Goal: Information Seeking & Learning: Learn about a topic

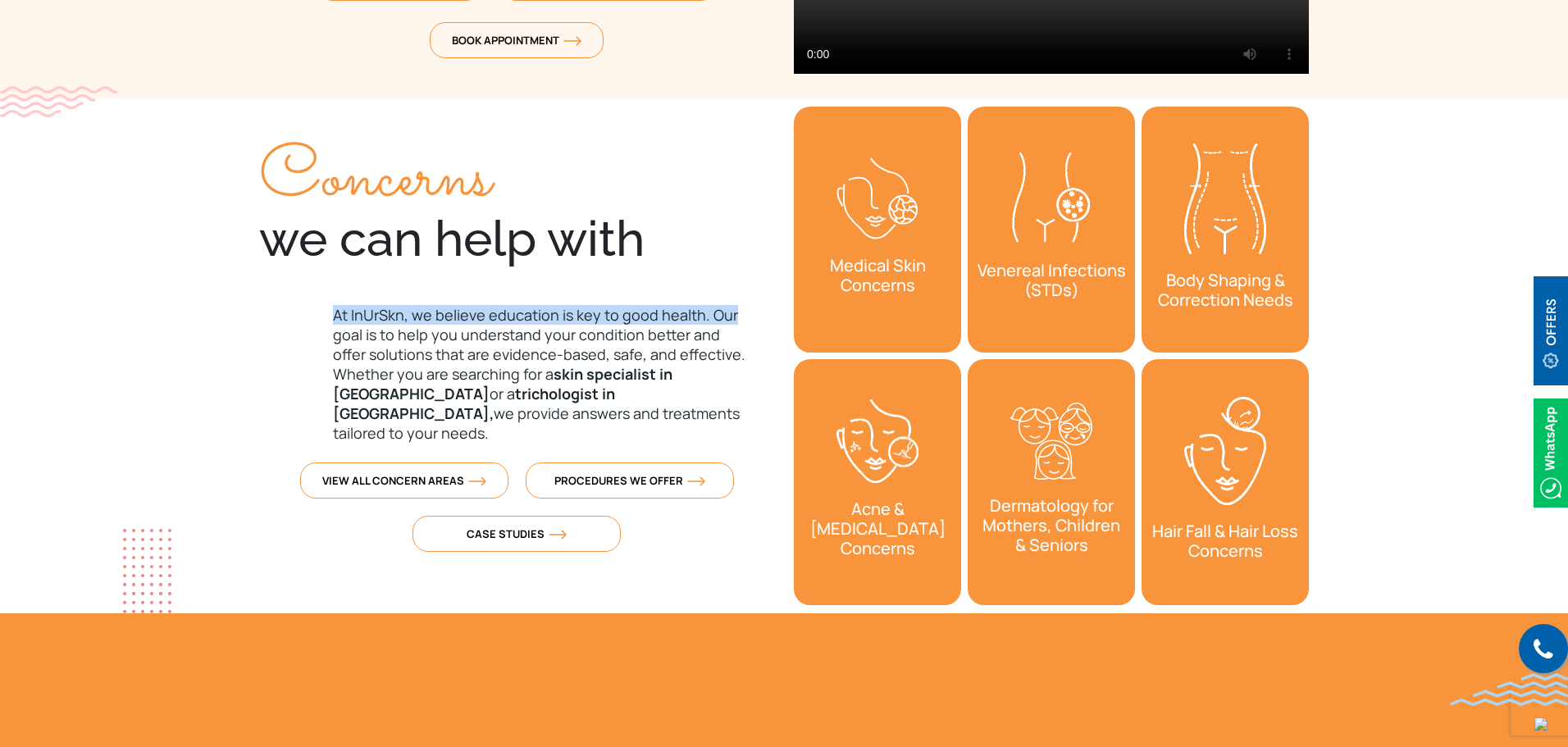
drag, startPoint x: 302, startPoint y: 313, endPoint x: 766, endPoint y: 302, distance: 464.1
click at [766, 302] on div "Concerns we can help with At [GEOGRAPHIC_DATA], we believe education is key to …" at bounding box center [516, 334] width 515 height 471
click at [729, 326] on p "At InUrSkn, we believe education is key to good health. Our goal is to help you…" at bounding box center [516, 374] width 515 height 138
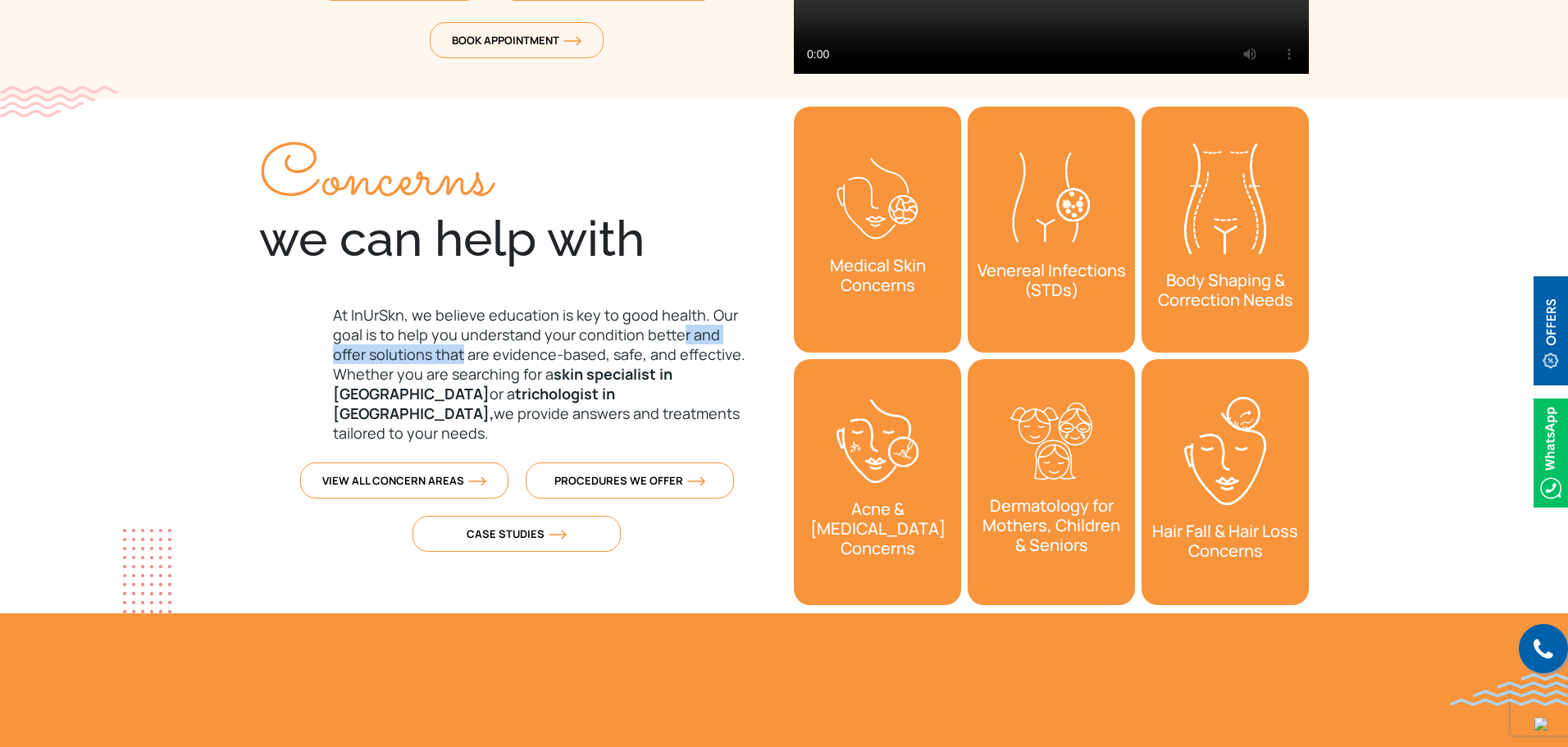
drag, startPoint x: 500, startPoint y: 338, endPoint x: 678, endPoint y: 333, distance: 178.1
click at [677, 333] on p "At InUrSkn, we believe education is key to good health. Our goal is to help you…" at bounding box center [516, 374] width 515 height 138
click at [679, 333] on p "At InUrSkn, we believe education is key to good health. Our goal is to help you…" at bounding box center [516, 374] width 515 height 138
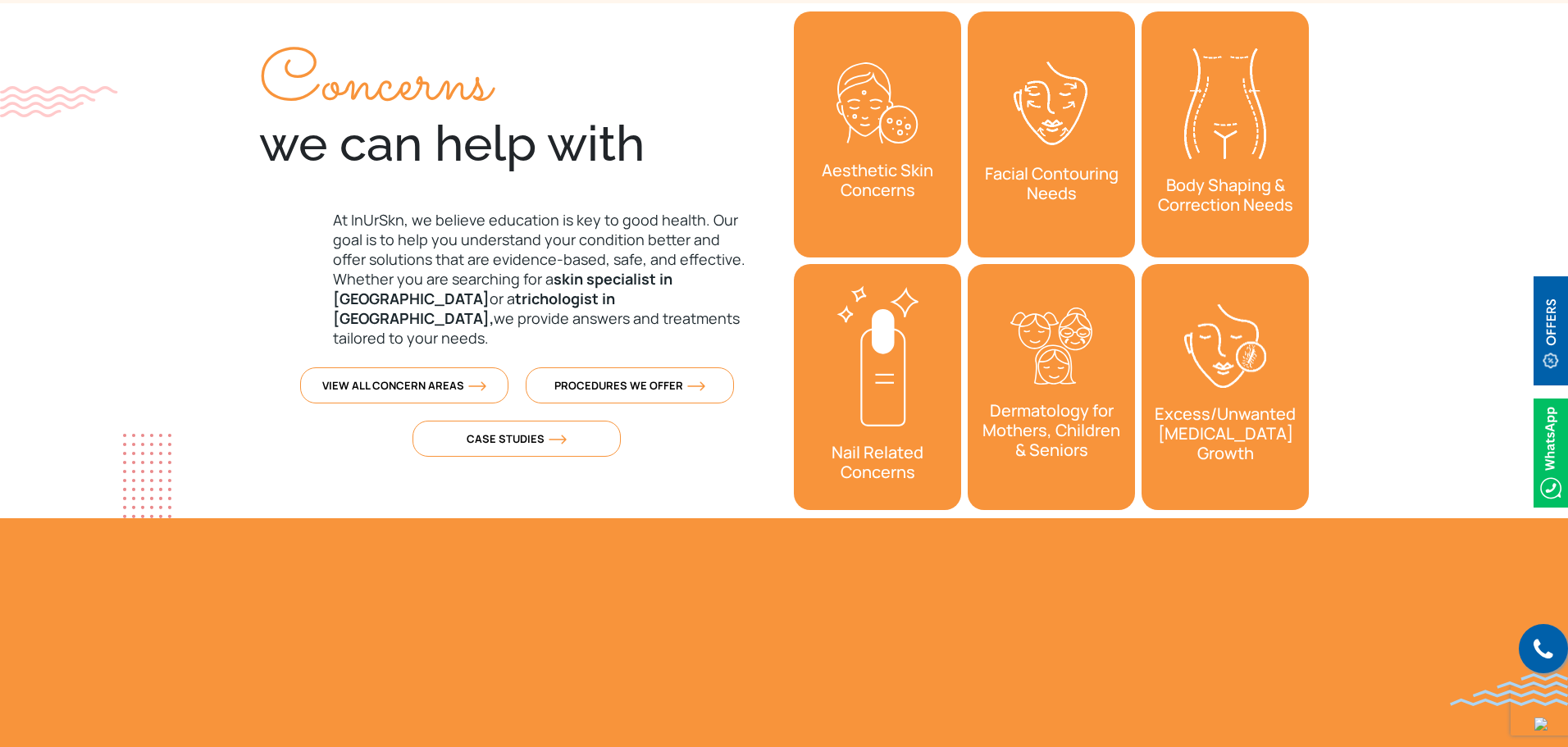
scroll to position [656, 0]
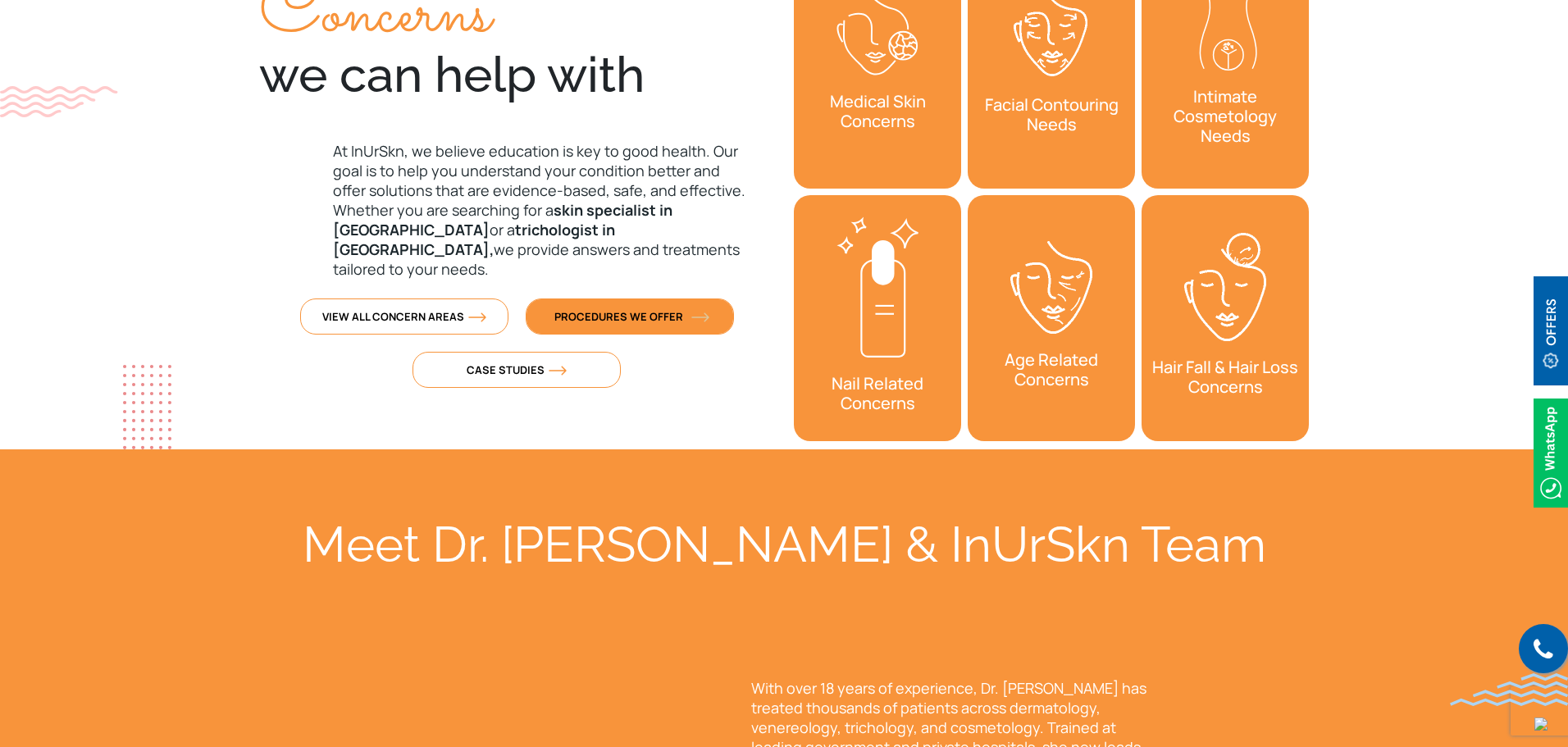
click at [623, 309] on span "Procedures We Offer" at bounding box center [629, 316] width 151 height 15
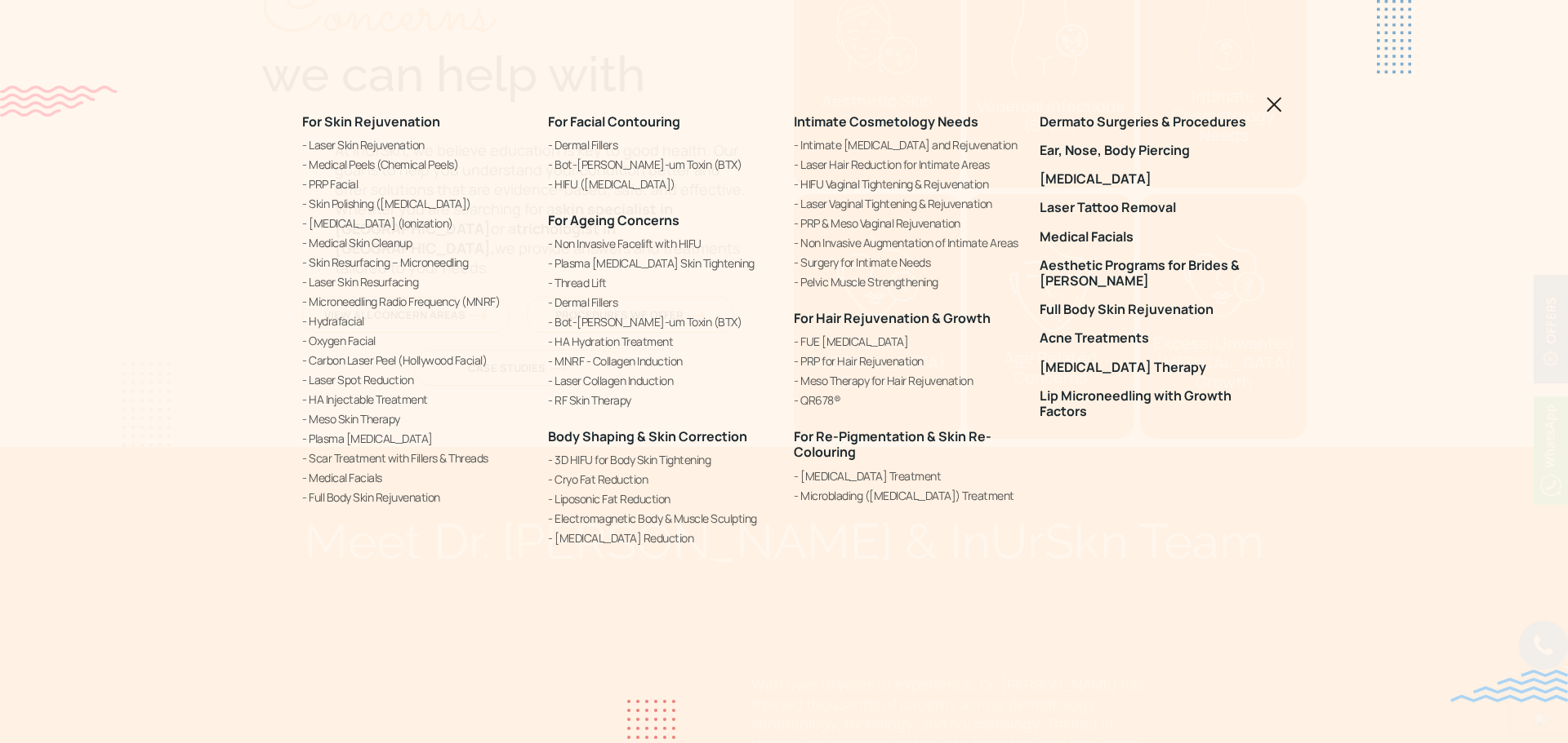
click at [1275, 109] on img at bounding box center [1274, 105] width 15 height 15
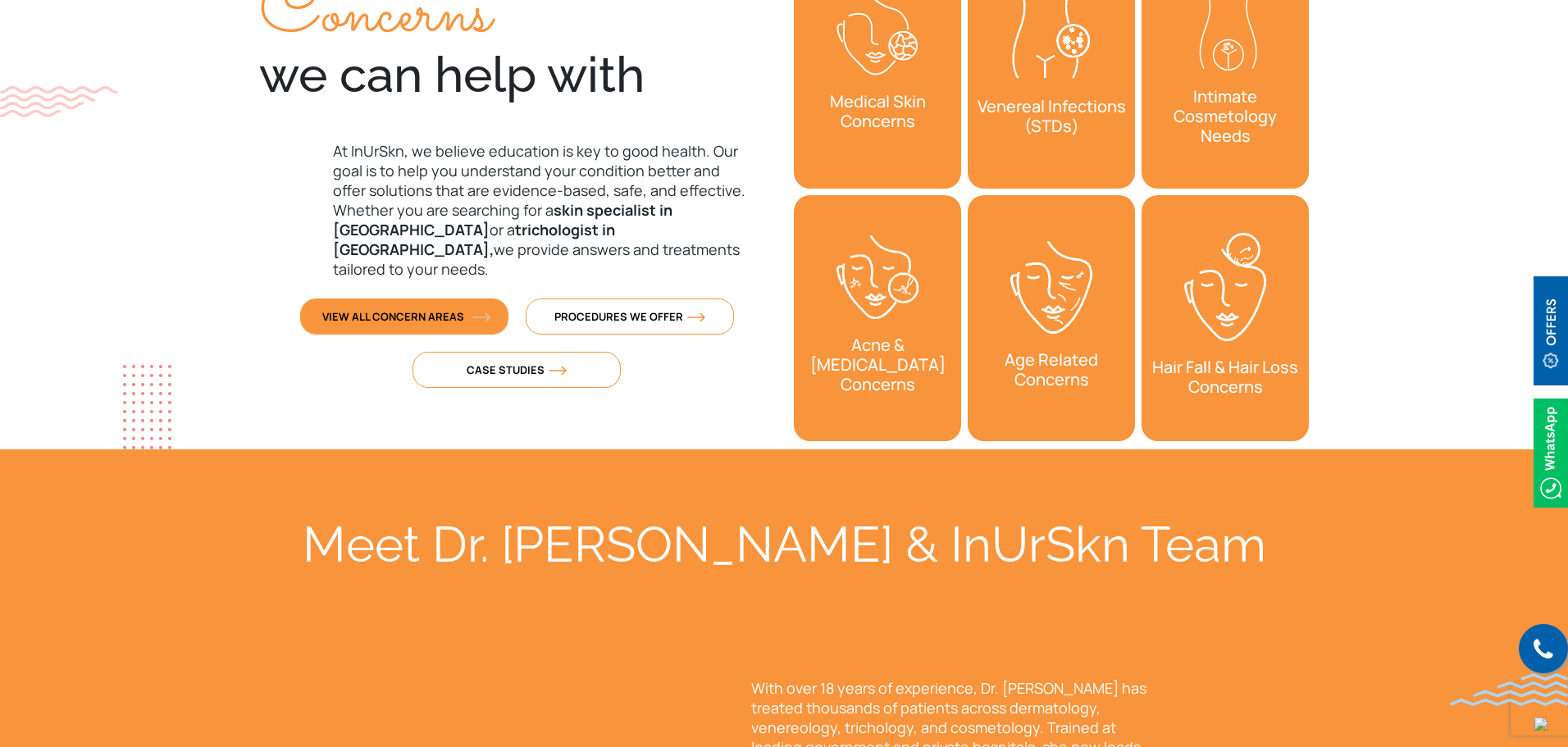
click at [485, 313] on img at bounding box center [481, 317] width 18 height 9
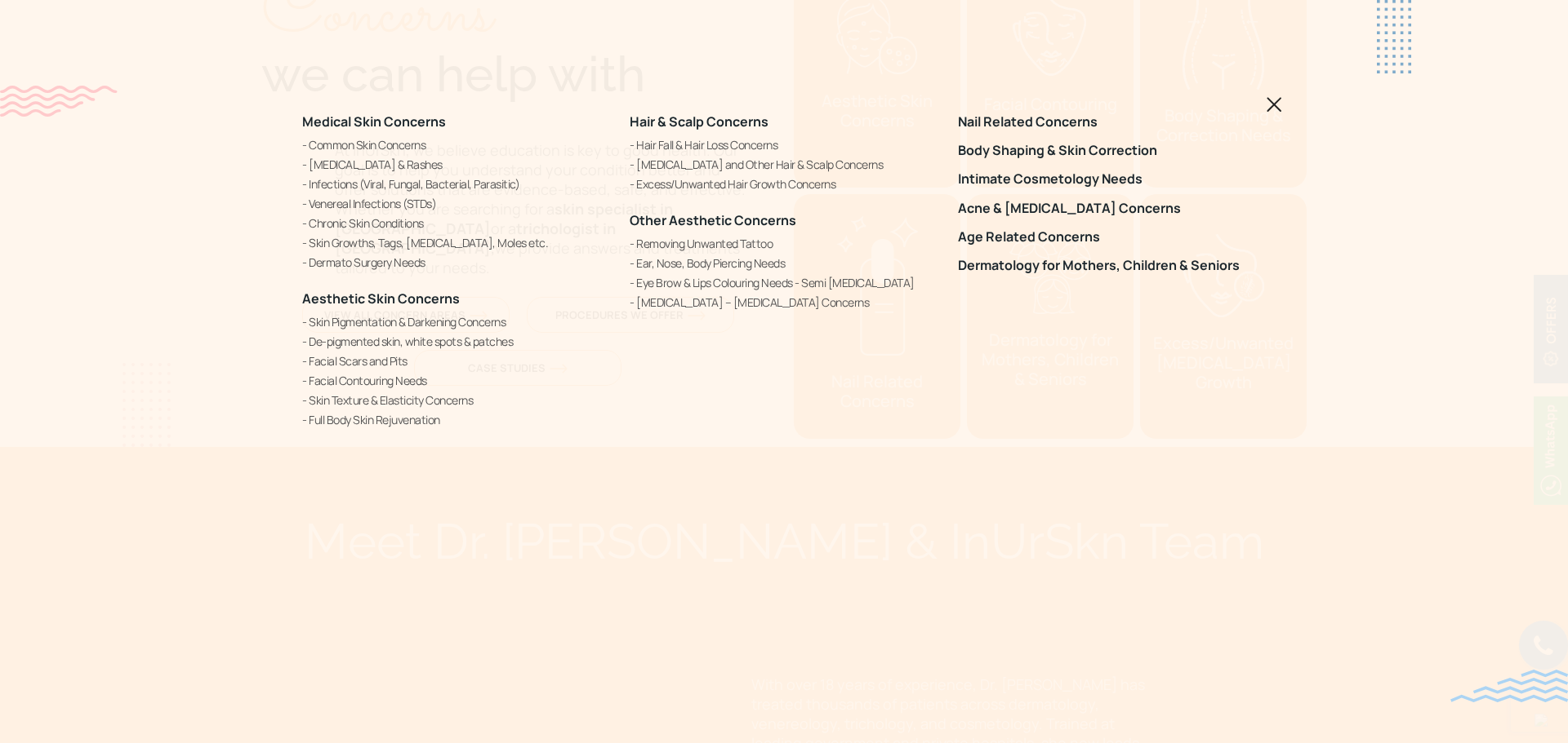
click at [1280, 109] on img at bounding box center [1274, 105] width 15 height 15
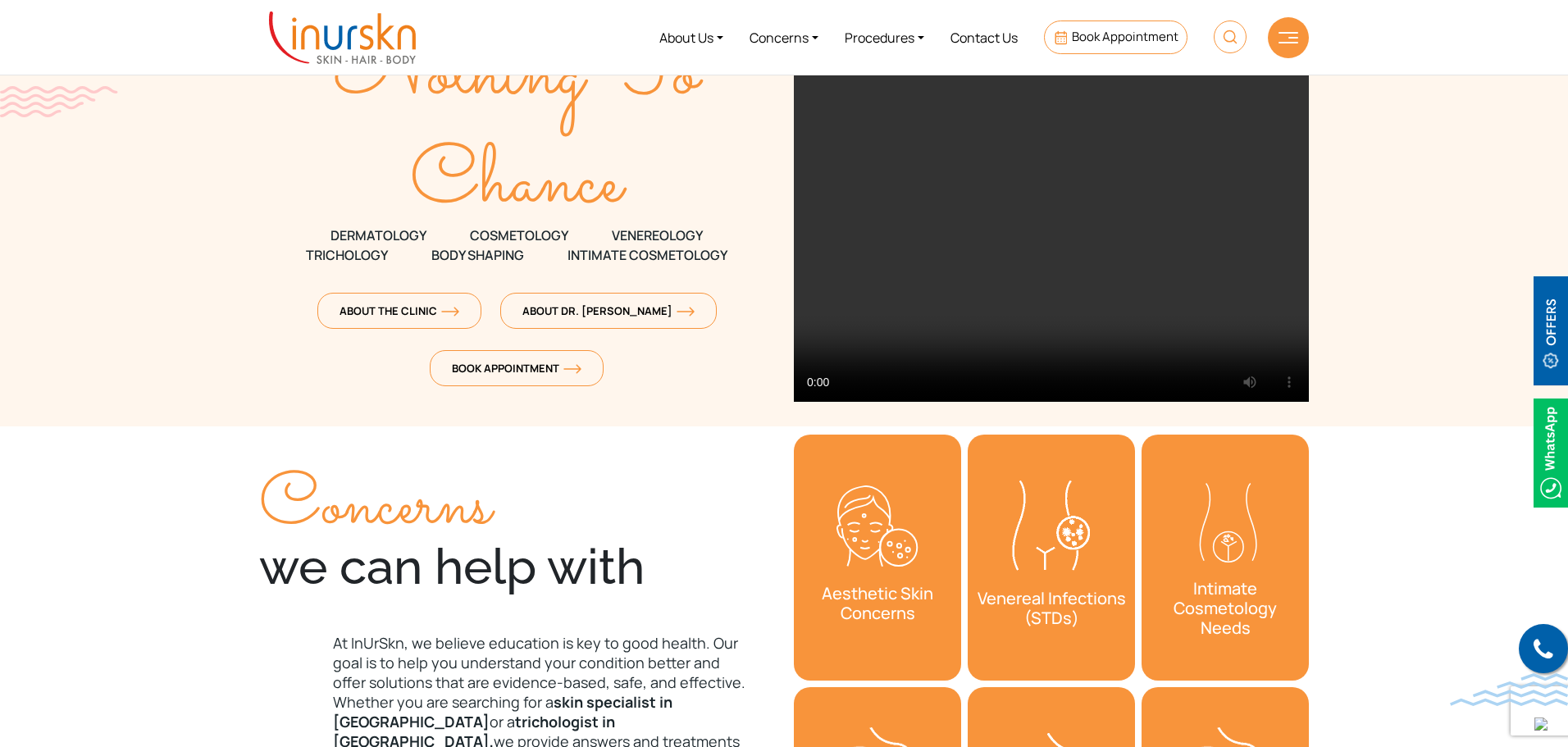
scroll to position [493, 0]
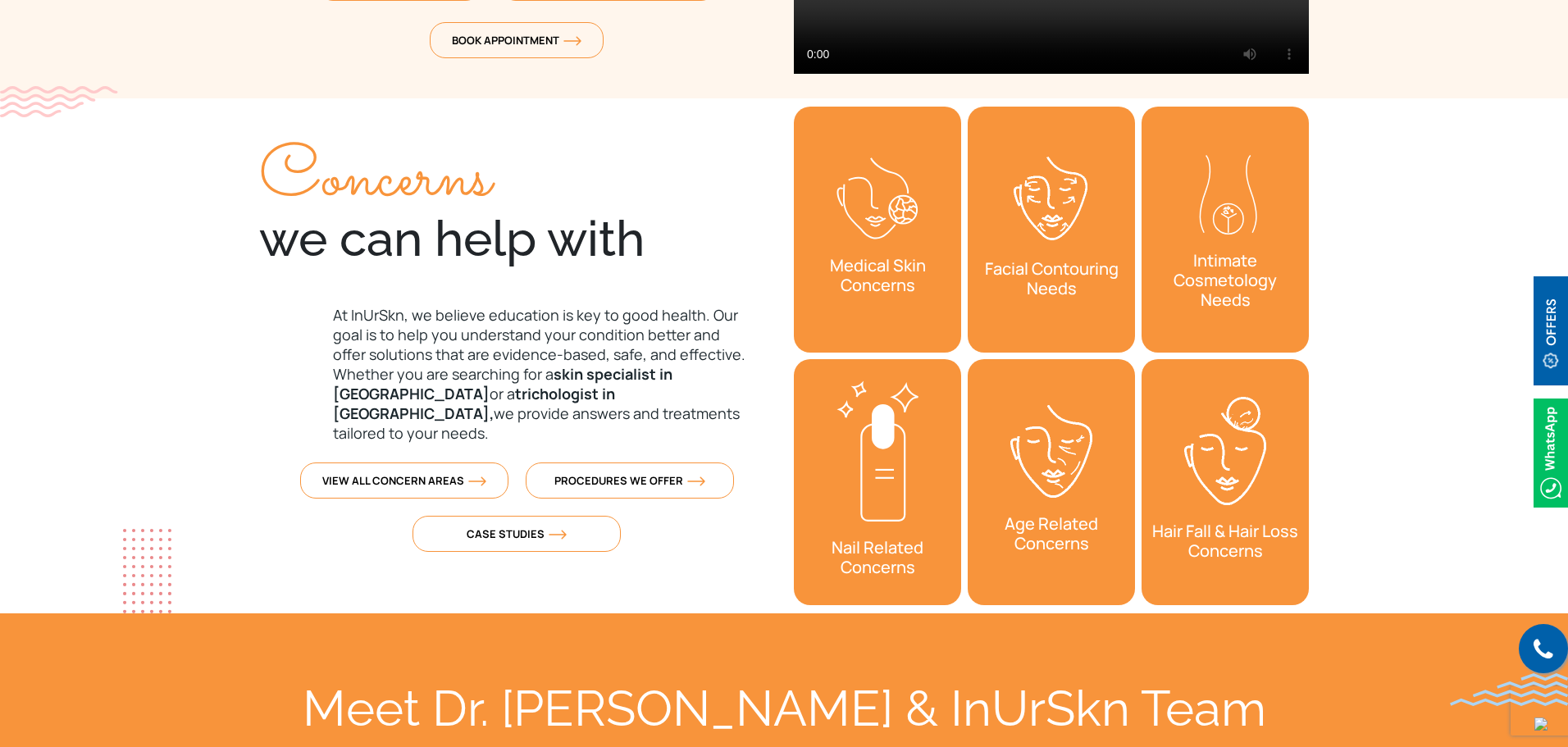
drag, startPoint x: 1034, startPoint y: 346, endPoint x: 1106, endPoint y: 628, distance: 291.0
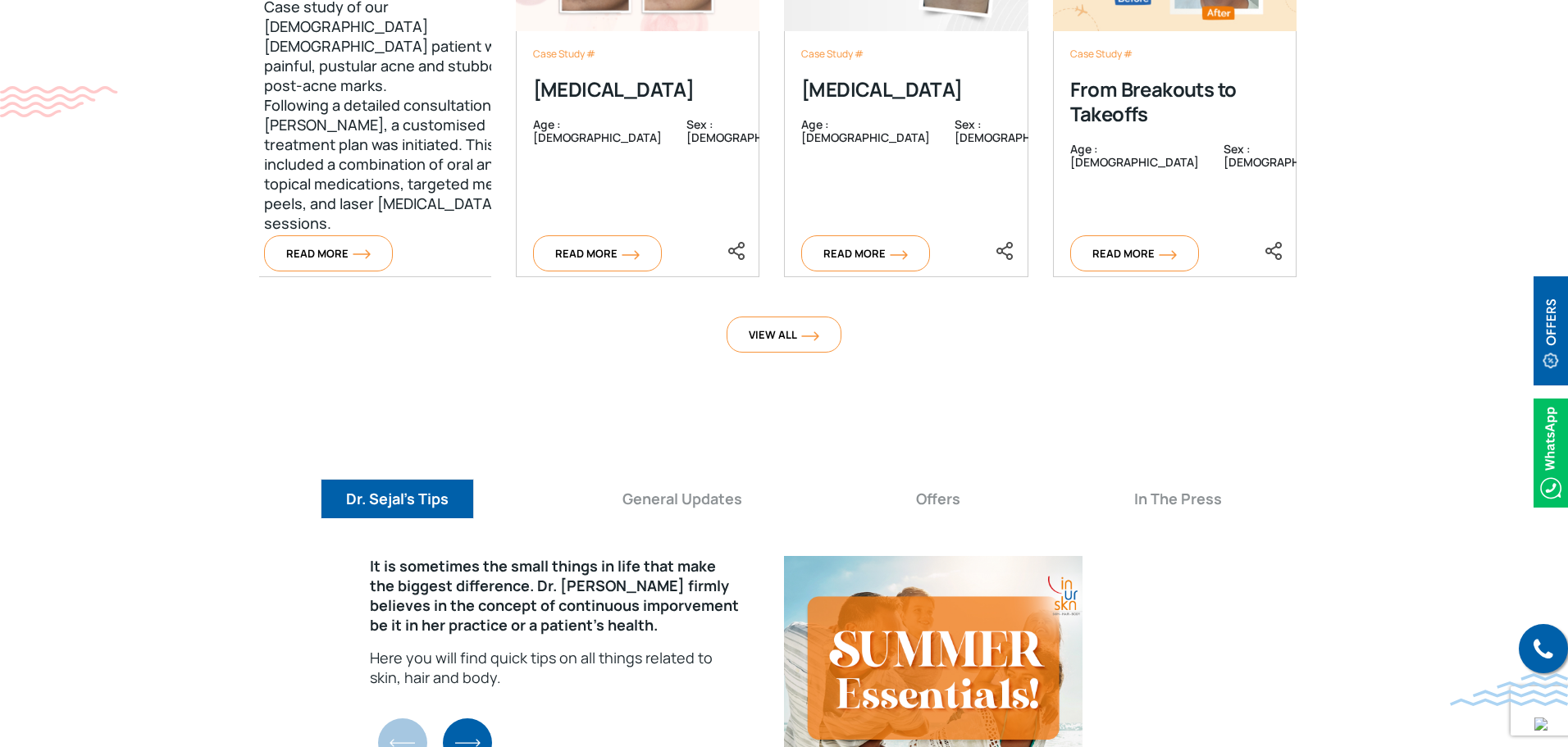
scroll to position [5578, 0]
